Goal: Task Accomplishment & Management: Use online tool/utility

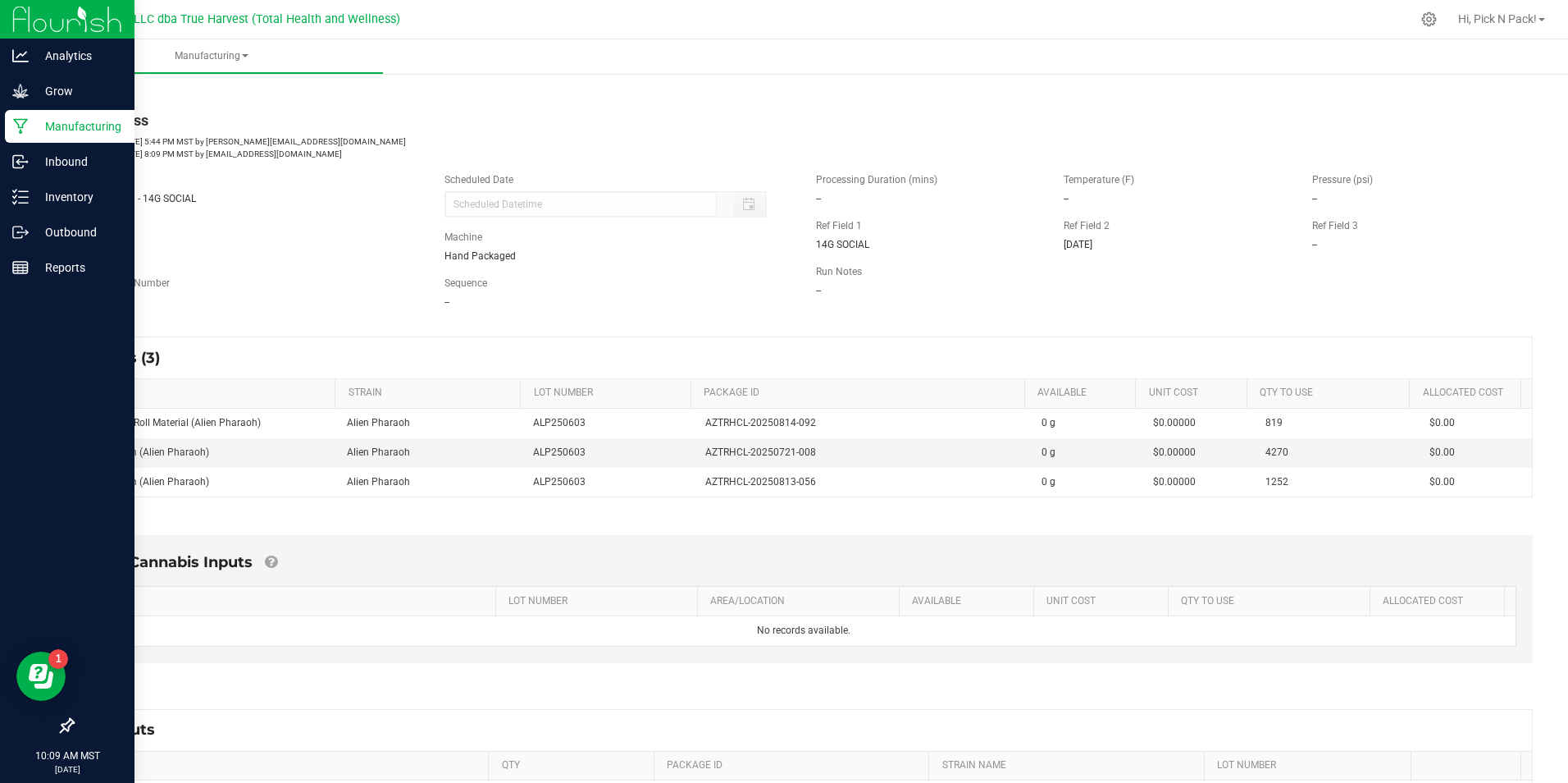
click at [105, 129] on p "Manufacturing" at bounding box center [78, 126] width 98 height 19
click at [63, 133] on p "Manufacturing" at bounding box center [78, 126] width 98 height 19
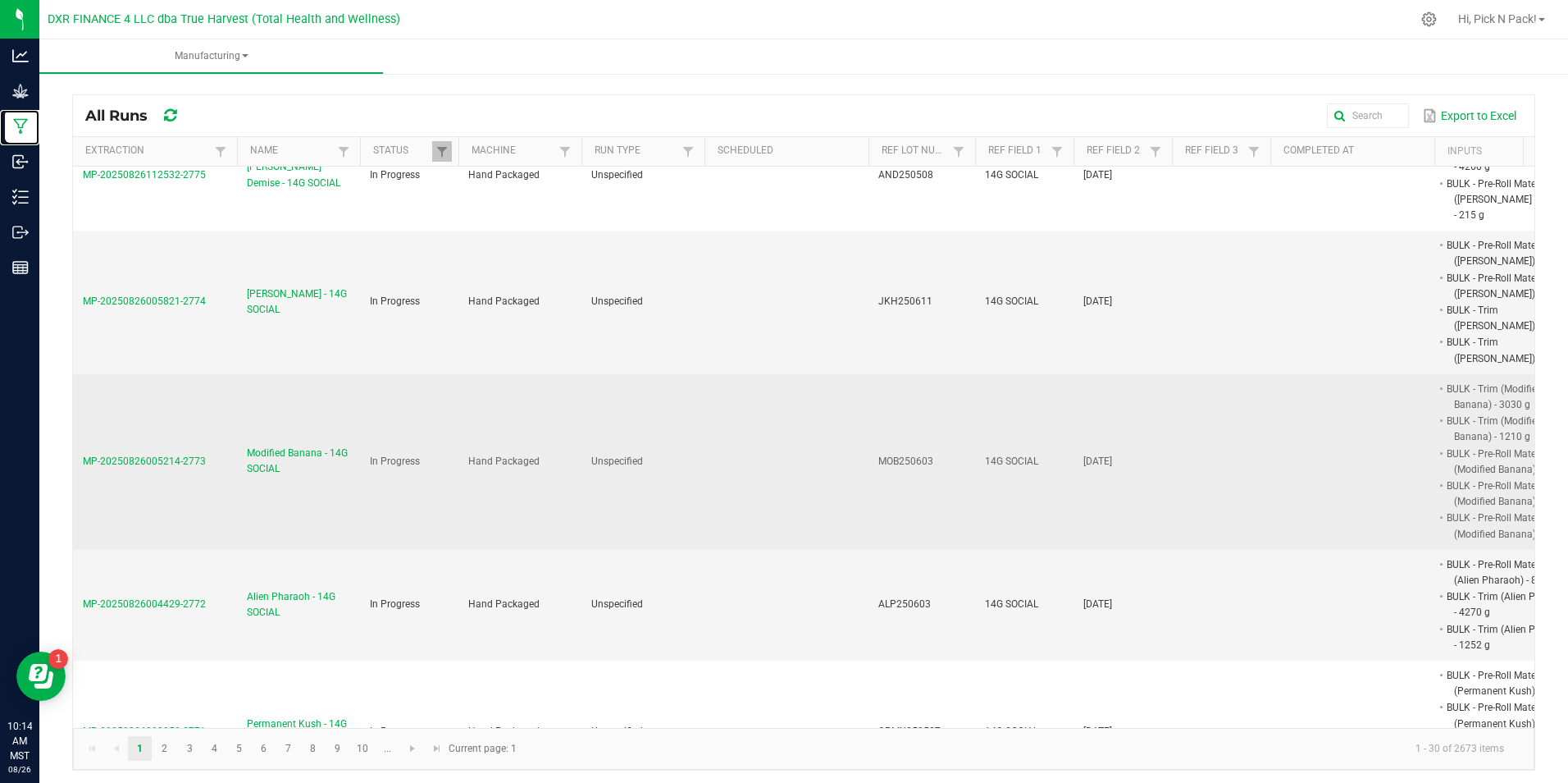
scroll to position [410, 0]
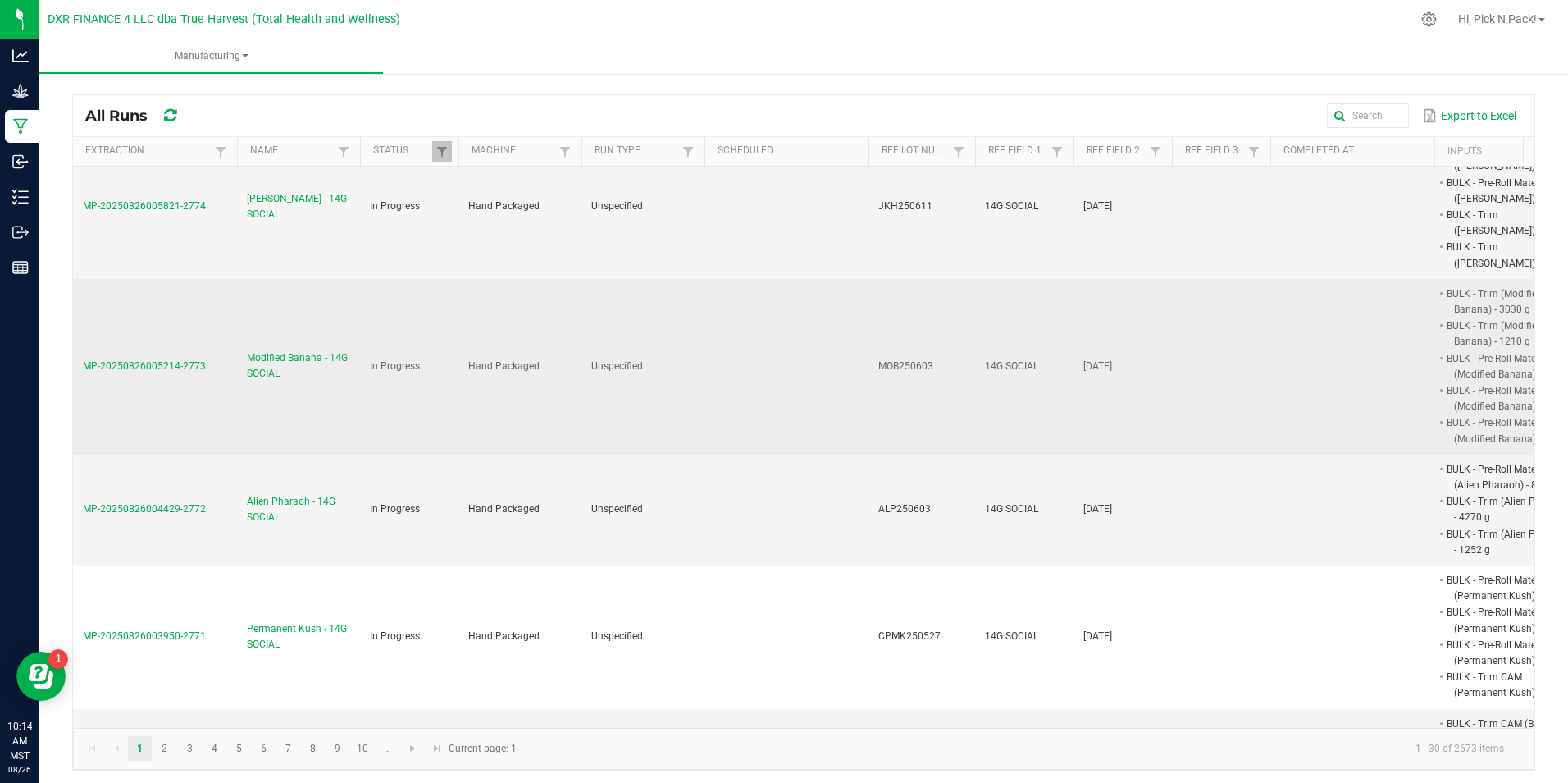
click at [276, 351] on span "Modified Banana - 14G SOCIAL" at bounding box center [299, 367] width 104 height 31
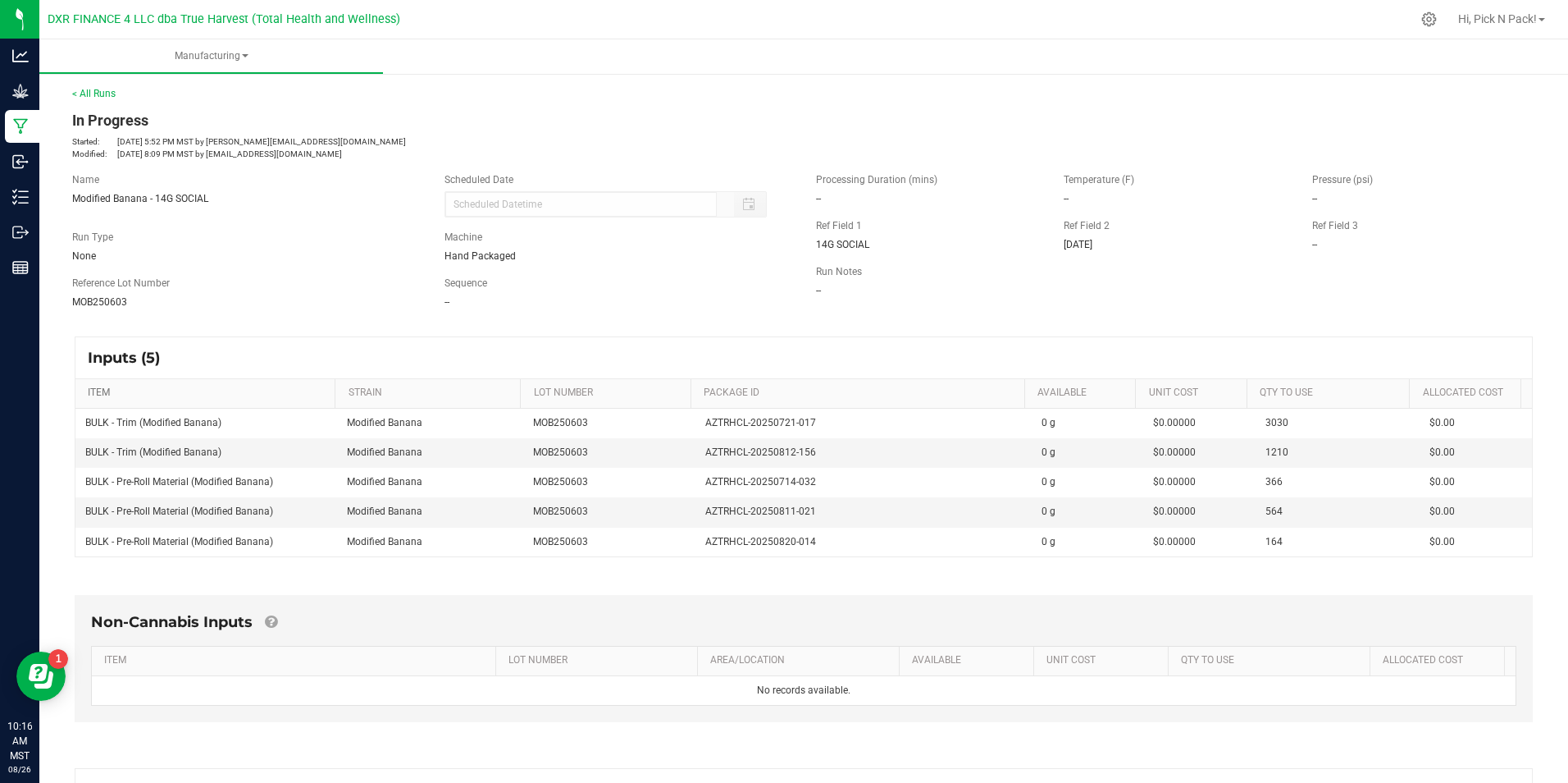
click at [242, 398] on link "ITEM" at bounding box center [208, 393] width 241 height 13
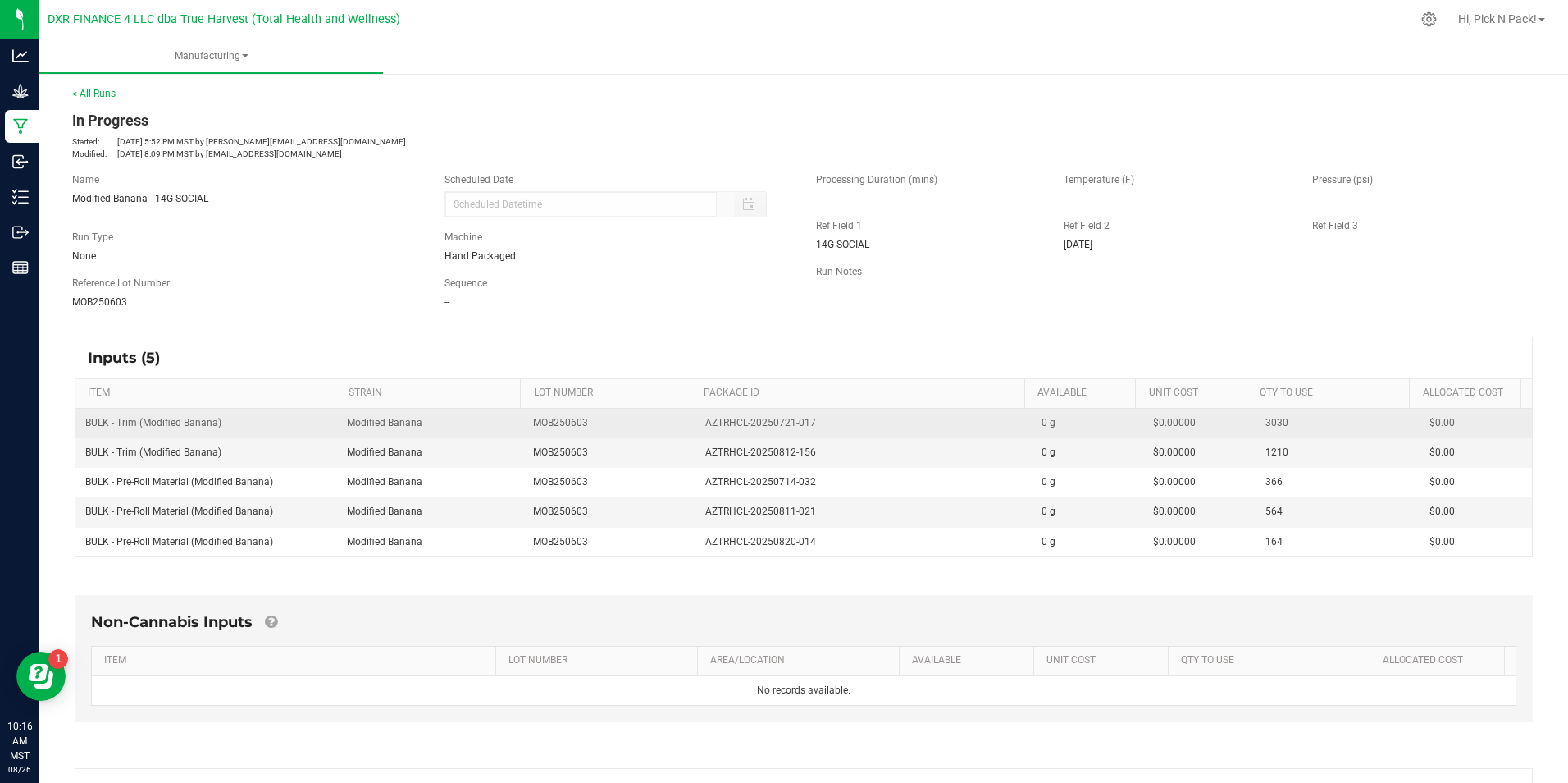
drag, startPoint x: 226, startPoint y: 424, endPoint x: 79, endPoint y: 429, distance: 147.1
click at [79, 429] on td "BULK - Trim (Modified Banana)" at bounding box center [206, 424] width 262 height 30
copy span "BULK - Trim (Modified Banana)"
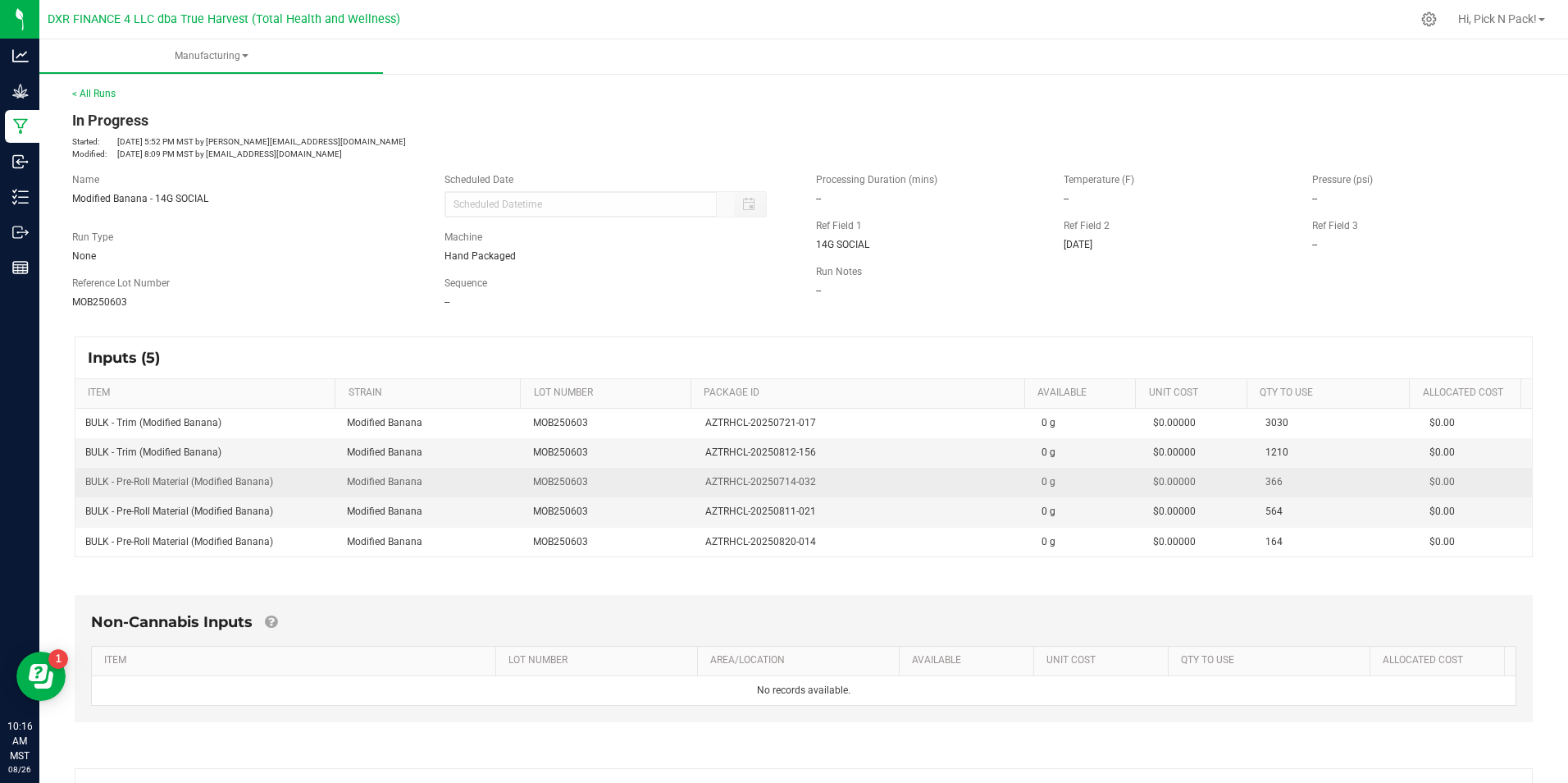
drag, startPoint x: 282, startPoint y: 485, endPoint x: 84, endPoint y: 486, distance: 198.0
click at [84, 486] on td "BULK - Pre-Roll Material (Modified Banana)" at bounding box center [206, 482] width 262 height 30
copy span "BULK - Pre-Roll Material (Modified Banana)"
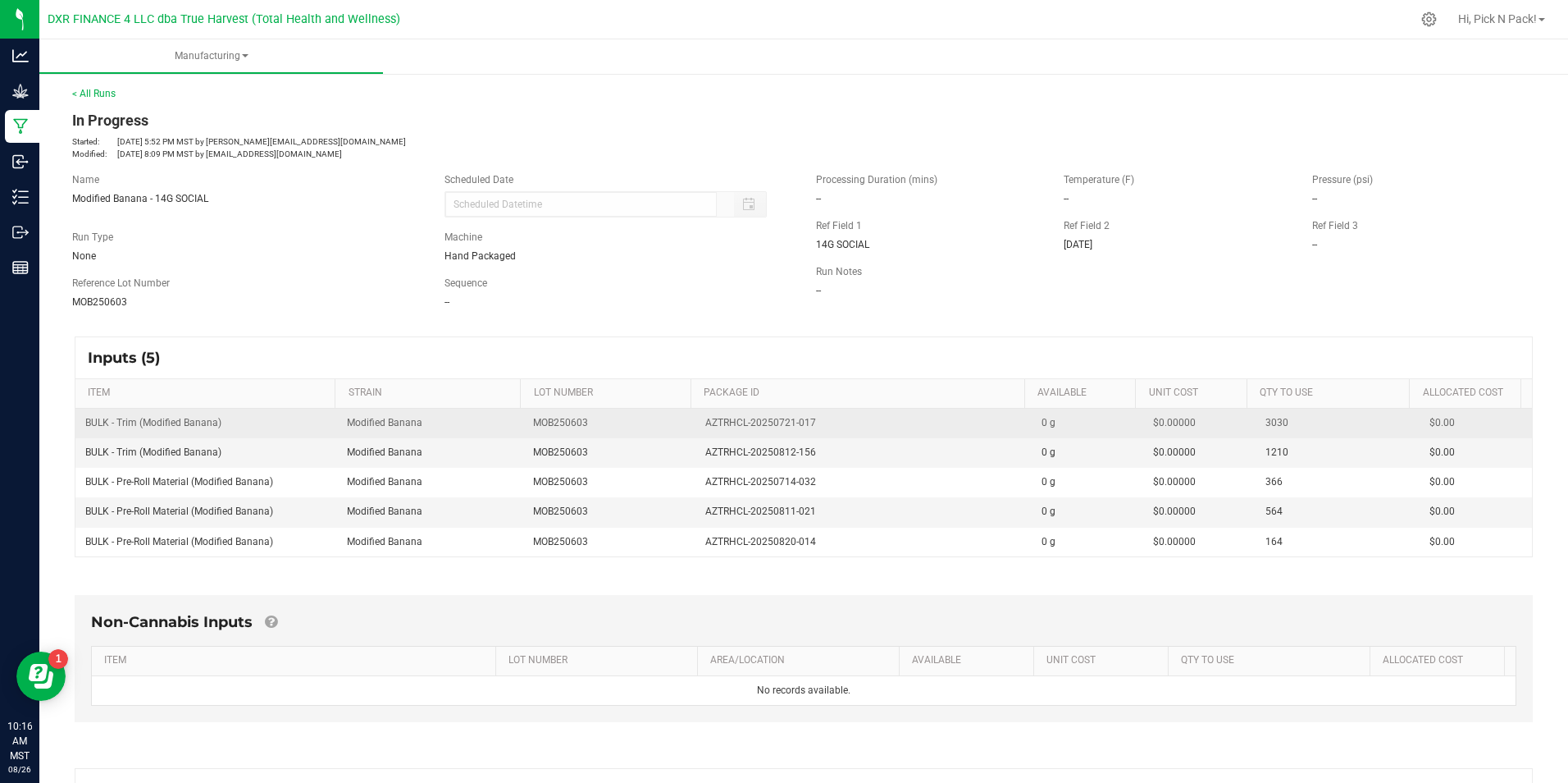
drag, startPoint x: 329, startPoint y: 414, endPoint x: 389, endPoint y: 426, distance: 61.2
click at [329, 414] on td "BULK - Trim (Modified Banana)" at bounding box center [206, 424] width 262 height 30
drag, startPoint x: 816, startPoint y: 422, endPoint x: 692, endPoint y: 436, distance: 124.8
click at [696, 436] on td "AZTRHCL-20250721-017" at bounding box center [864, 424] width 337 height 30
copy span "AZTRHCL-20250721-017"
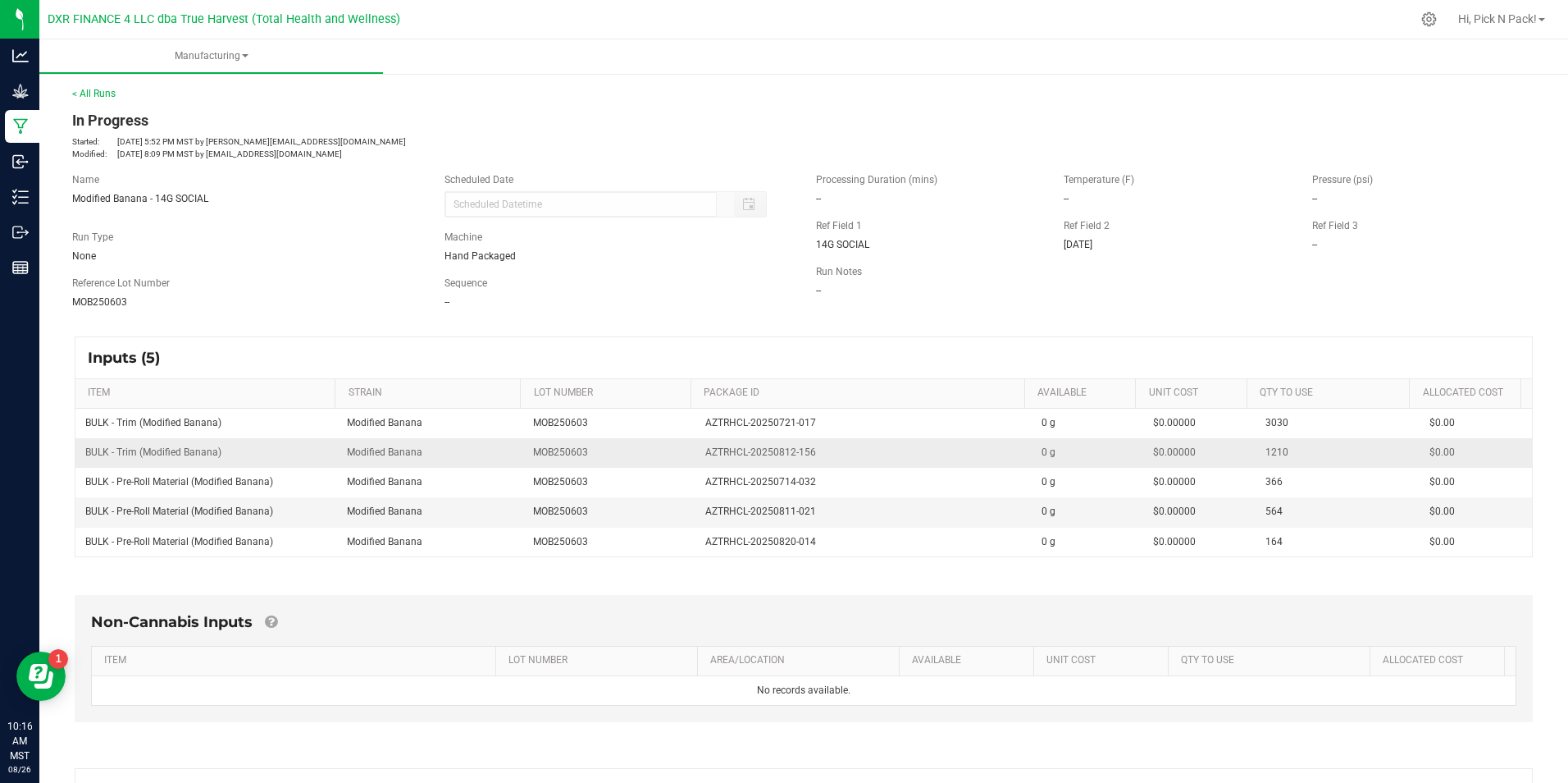
drag, startPoint x: 387, startPoint y: 359, endPoint x: 649, endPoint y: 441, distance: 274.5
click at [401, 366] on div "Inputs (5)" at bounding box center [804, 357] width 1457 height 41
drag, startPoint x: 809, startPoint y: 450, endPoint x: 694, endPoint y: 456, distance: 115.2
click at [696, 456] on td "AZTRHCL-20250812-156" at bounding box center [864, 453] width 337 height 30
copy span "AZTRHCL-20250812-156"
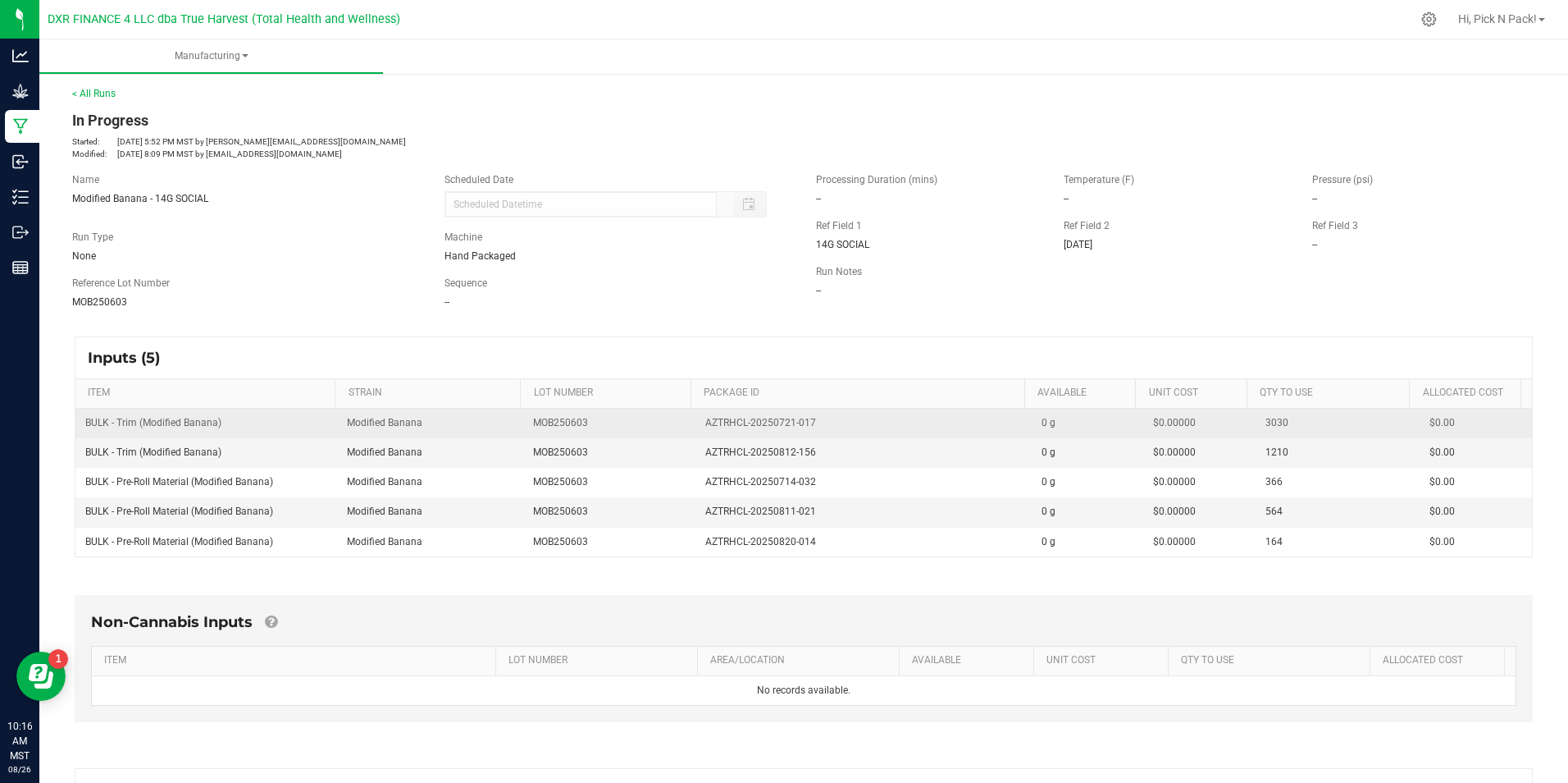
drag, startPoint x: 357, startPoint y: 336, endPoint x: 662, endPoint y: 412, distance: 314.3
click at [358, 336] on div "Inputs (5) ITEM STRAIN LOT NUMBER PACKAGE ID AVAILABLE Unit Cost QTY TO USE All…" at bounding box center [804, 447] width 1488 height 250
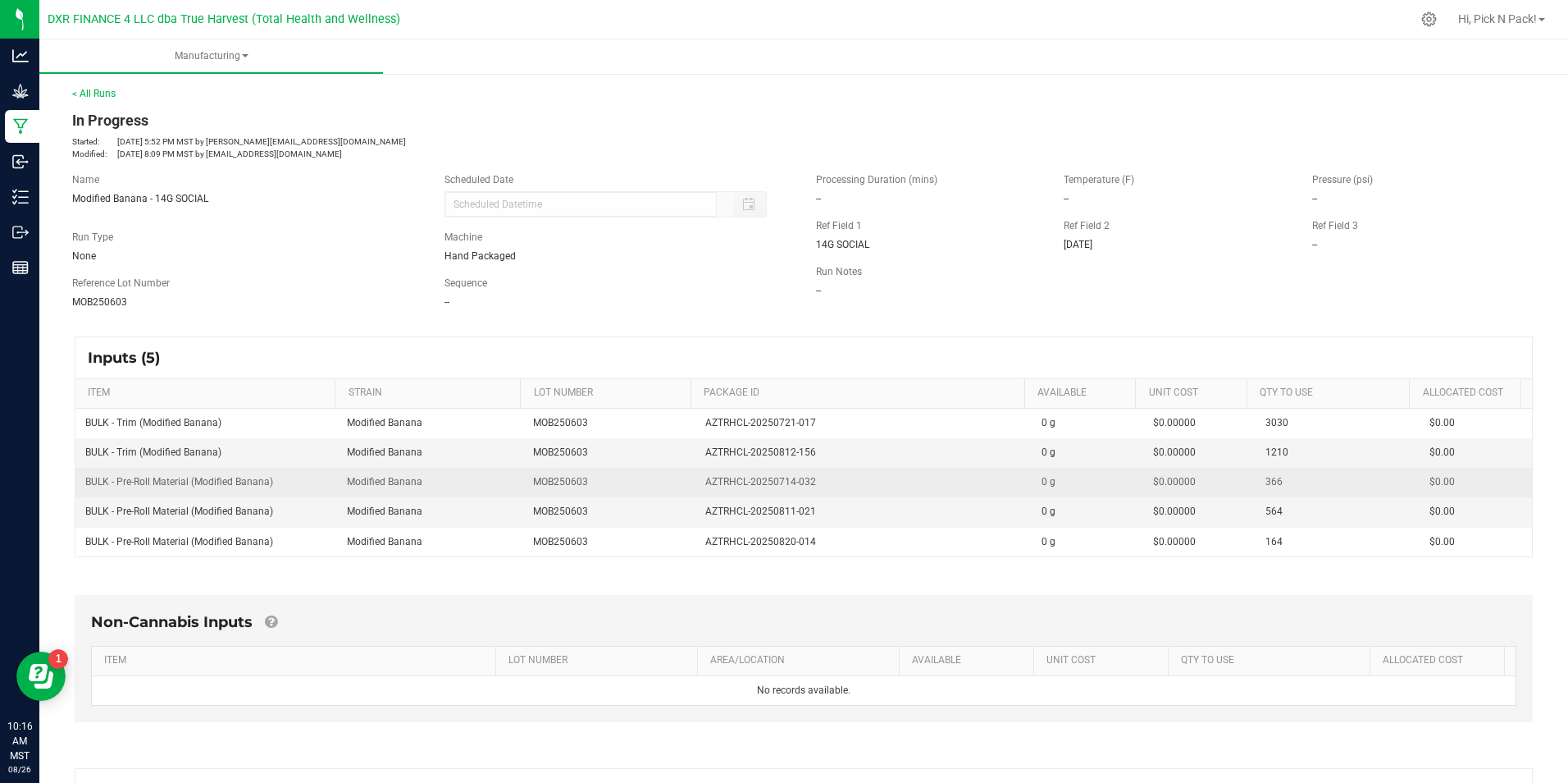
drag, startPoint x: 810, startPoint y: 480, endPoint x: 697, endPoint y: 482, distance: 113.0
click at [706, 482] on div "AZTRHCL-20250714-032" at bounding box center [864, 481] width 316 height 16
copy span "AZTRHCL-20250714-032"
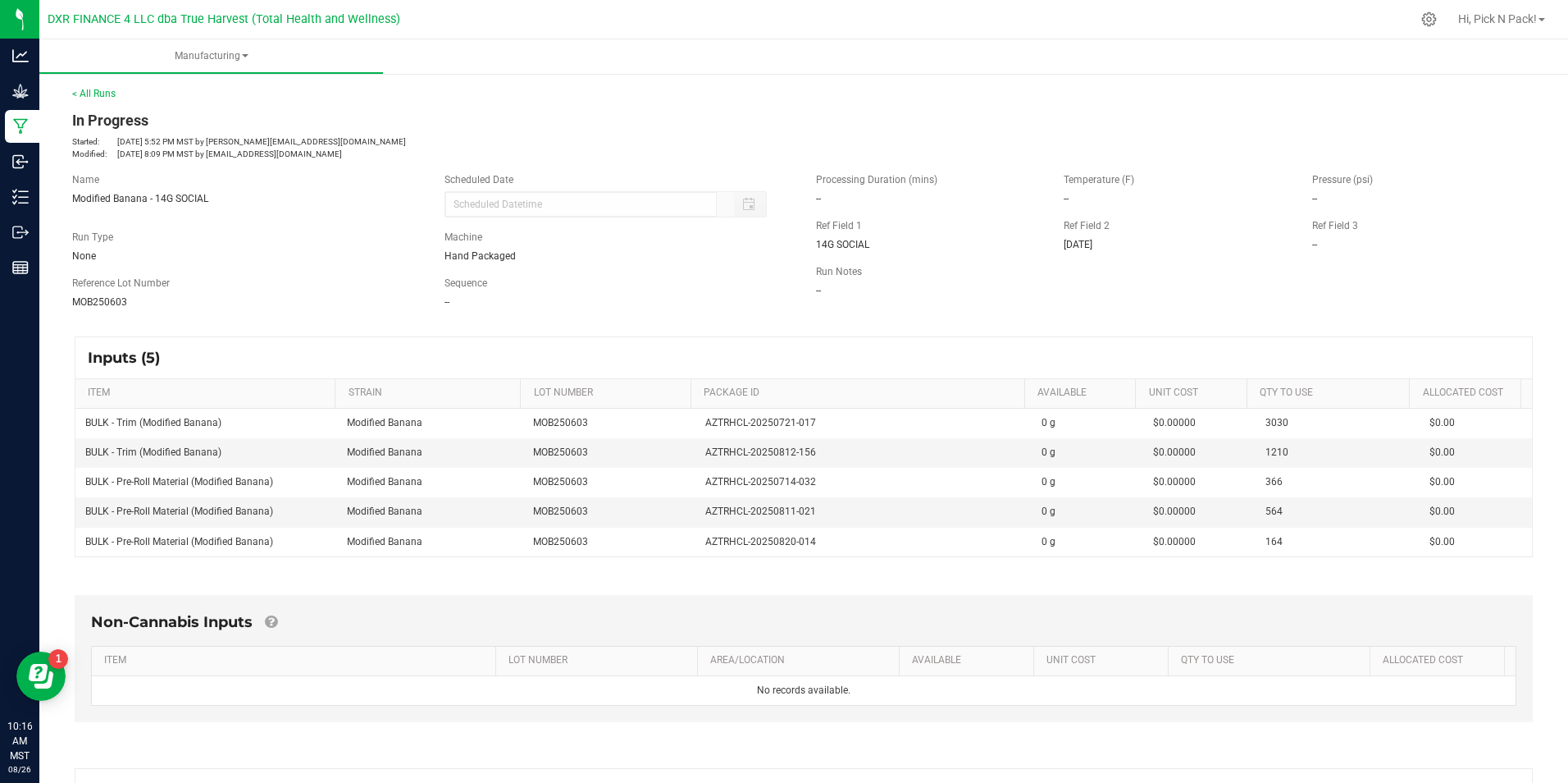
click at [371, 304] on div "MOB250603" at bounding box center [246, 302] width 348 height 15
drag, startPoint x: 814, startPoint y: 511, endPoint x: 697, endPoint y: 517, distance: 117.2
click at [706, 517] on div "AZTRHCL-20250811-021" at bounding box center [864, 511] width 316 height 16
copy span "AZTRHCL-20250811-021"
drag, startPoint x: 321, startPoint y: 354, endPoint x: 547, endPoint y: 404, distance: 231.5
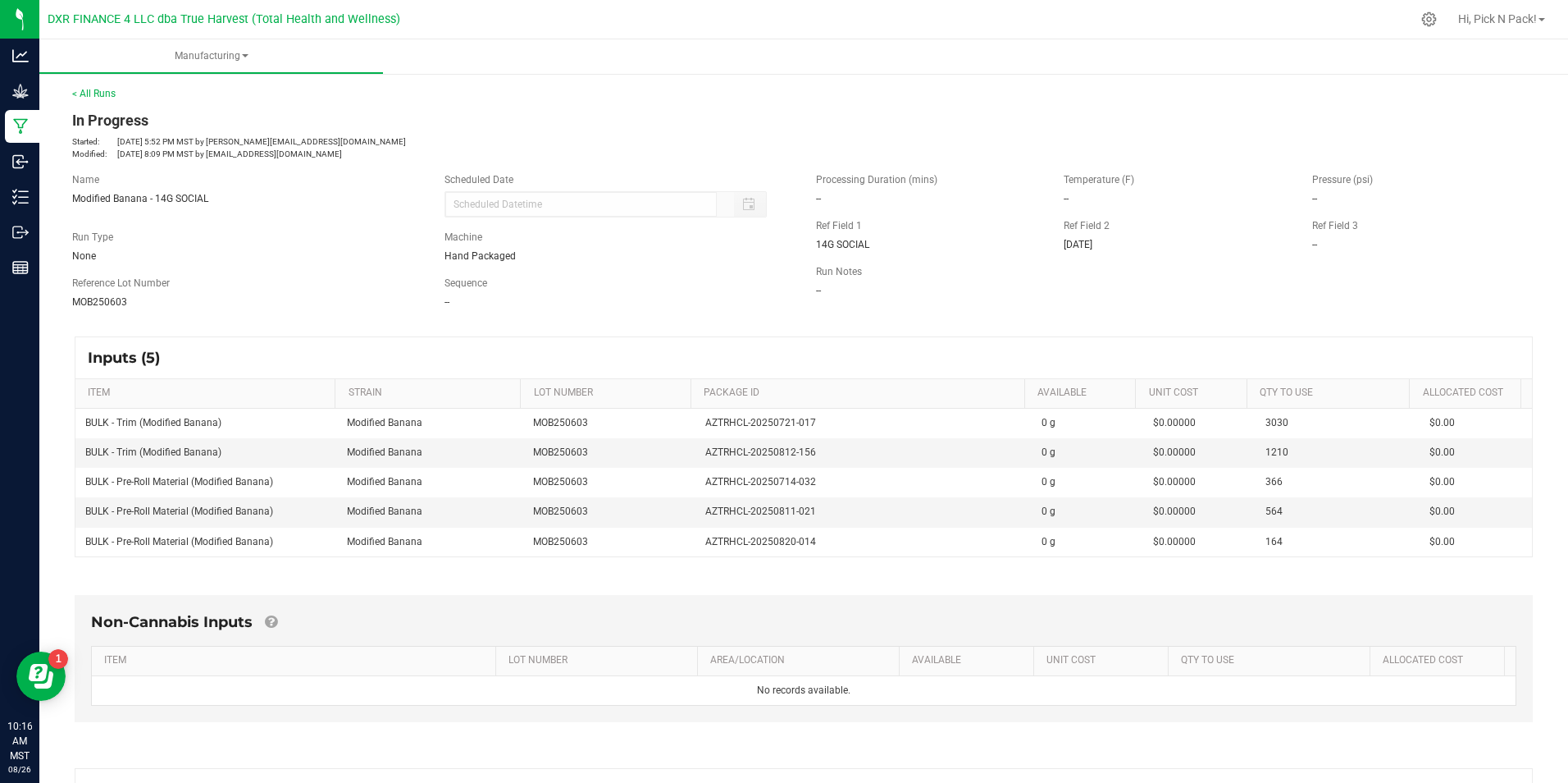
click at [322, 354] on div "Inputs (5)" at bounding box center [804, 357] width 1457 height 41
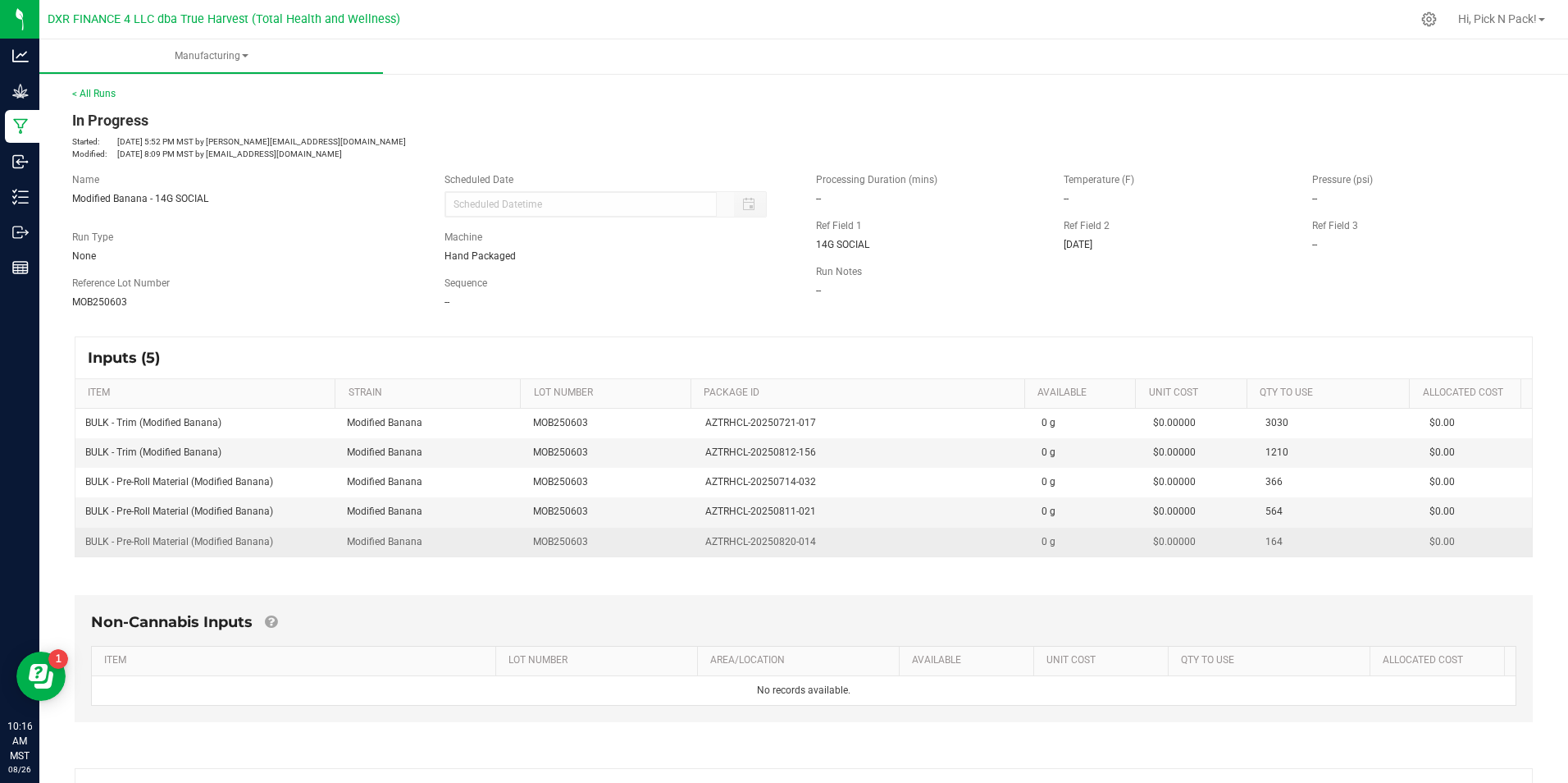
drag, startPoint x: 807, startPoint y: 537, endPoint x: 689, endPoint y: 543, distance: 118.2
click at [696, 543] on td "AZTRHCL-20250820-014" at bounding box center [864, 541] width 337 height 29
copy span "AZTRHCL-20250820-014"
